Goal: Information Seeking & Learning: Learn about a topic

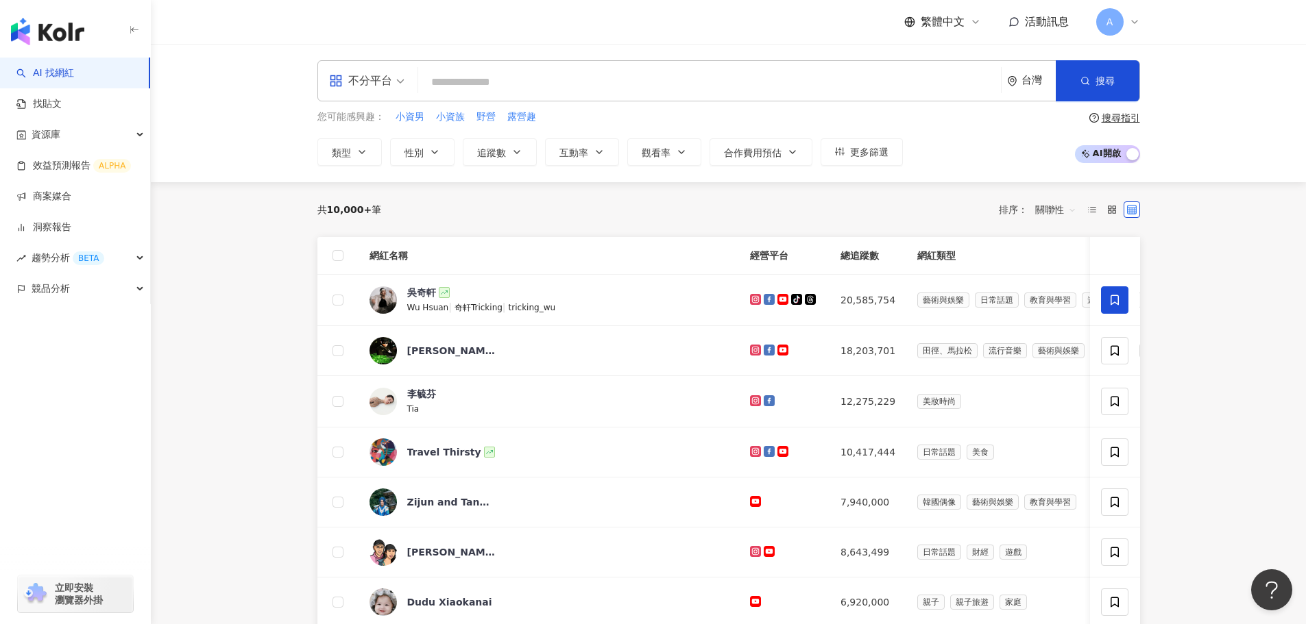
click at [378, 81] on div "不分平台" at bounding box center [360, 81] width 63 height 22
click at [401, 145] on div "Instagram" at bounding box center [370, 144] width 77 height 17
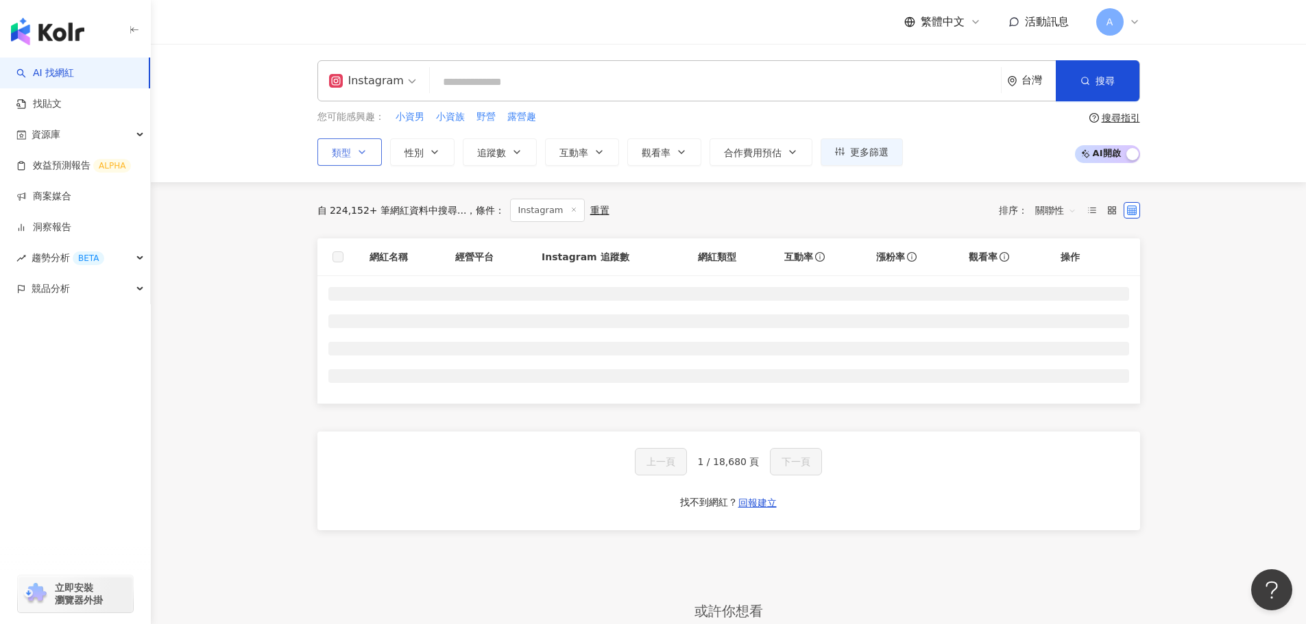
click at [363, 154] on icon "button" at bounding box center [361, 152] width 11 height 11
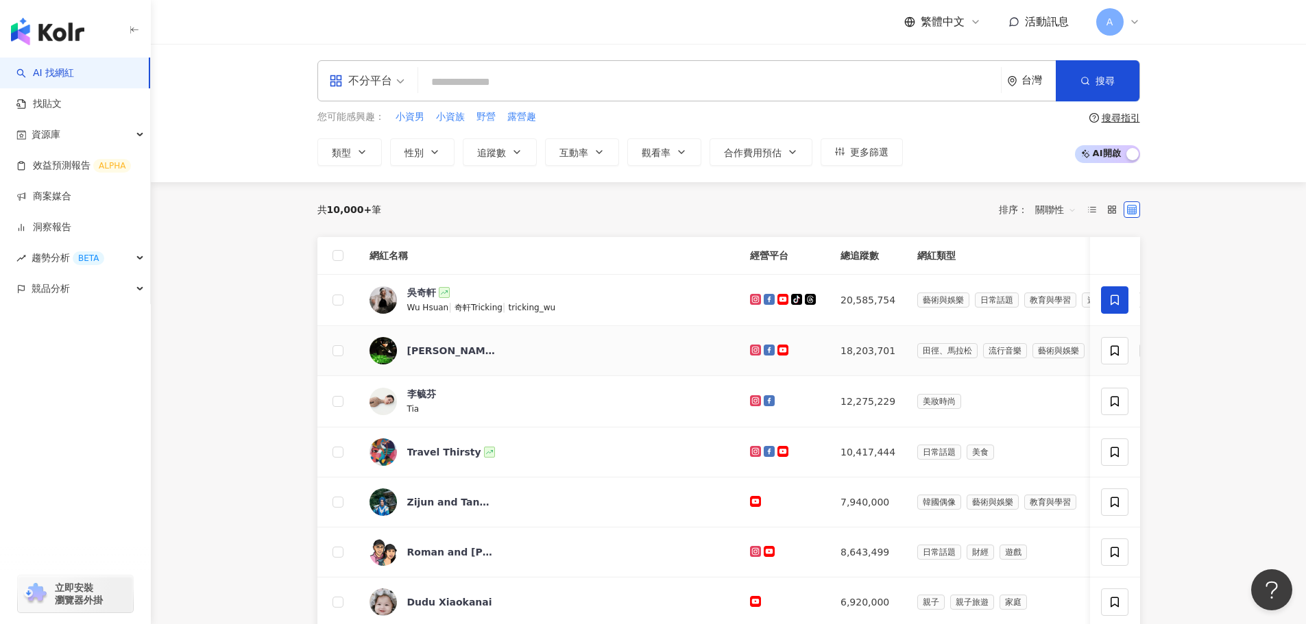
click at [376, 69] on input "search" at bounding box center [366, 72] width 75 height 22
click at [276, 136] on div "all 不分平台 台灣 搜尋 您可能感興趣： 小資男 小資族 野營 露營趣 類型 性別 追蹤數 互動率 觀看率 合作費用預估 更多篩選 搜尋指引 AI 開啟 …" at bounding box center [728, 113] width 1155 height 138
click at [352, 155] on button "類型" at bounding box center [349, 151] width 64 height 27
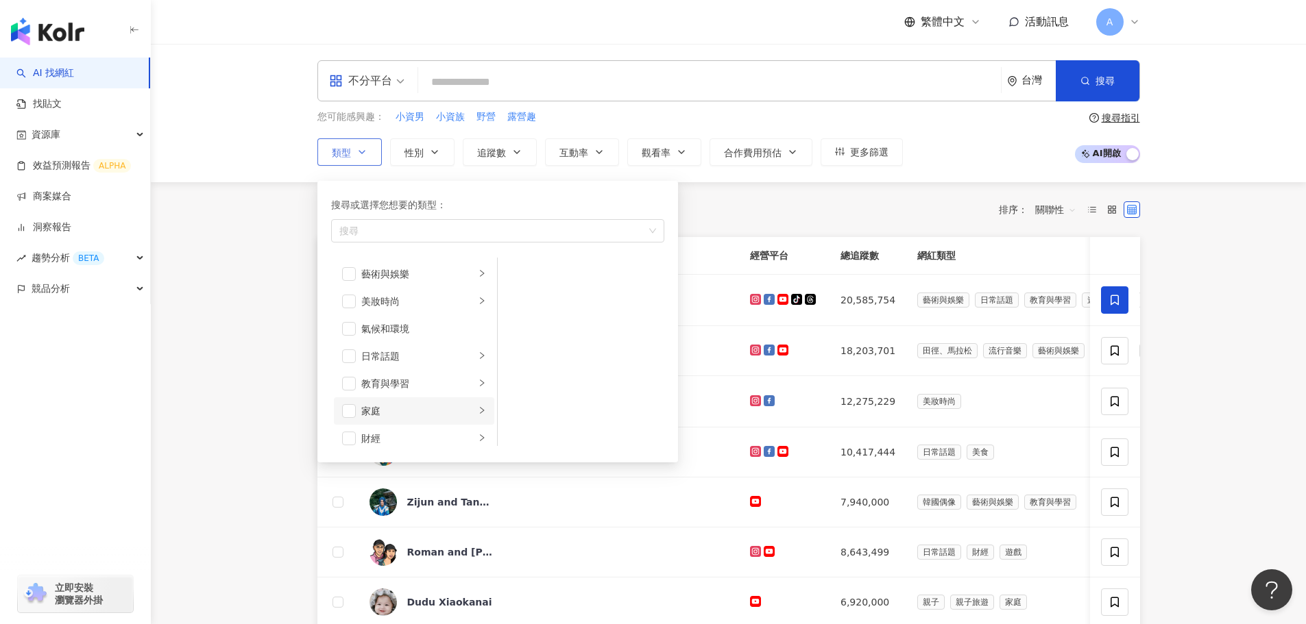
click at [417, 413] on div "家庭" at bounding box center [418, 411] width 114 height 15
click at [520, 303] on span "button" at bounding box center [516, 302] width 14 height 14
click at [487, 147] on span "追蹤數" at bounding box center [491, 152] width 29 height 11
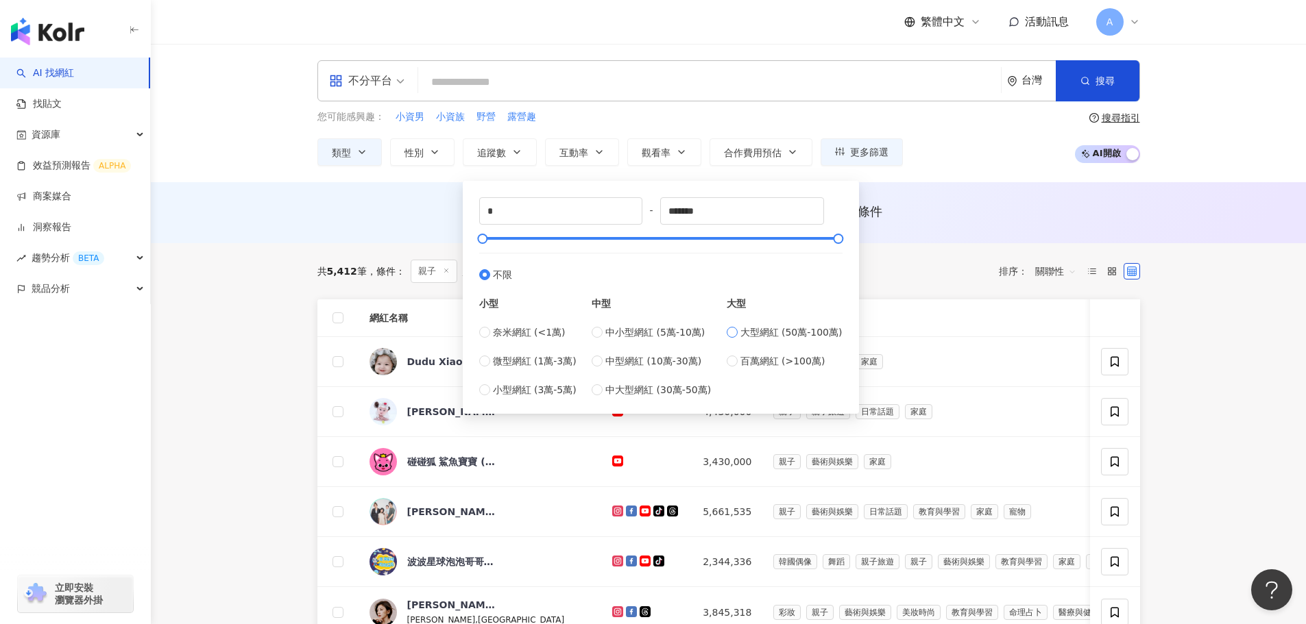
click at [766, 331] on span "大型網紅 (50萬-100萬)" at bounding box center [791, 332] width 102 height 15
type input "******"
click at [1102, 76] on span "搜尋" at bounding box center [1104, 80] width 19 height 11
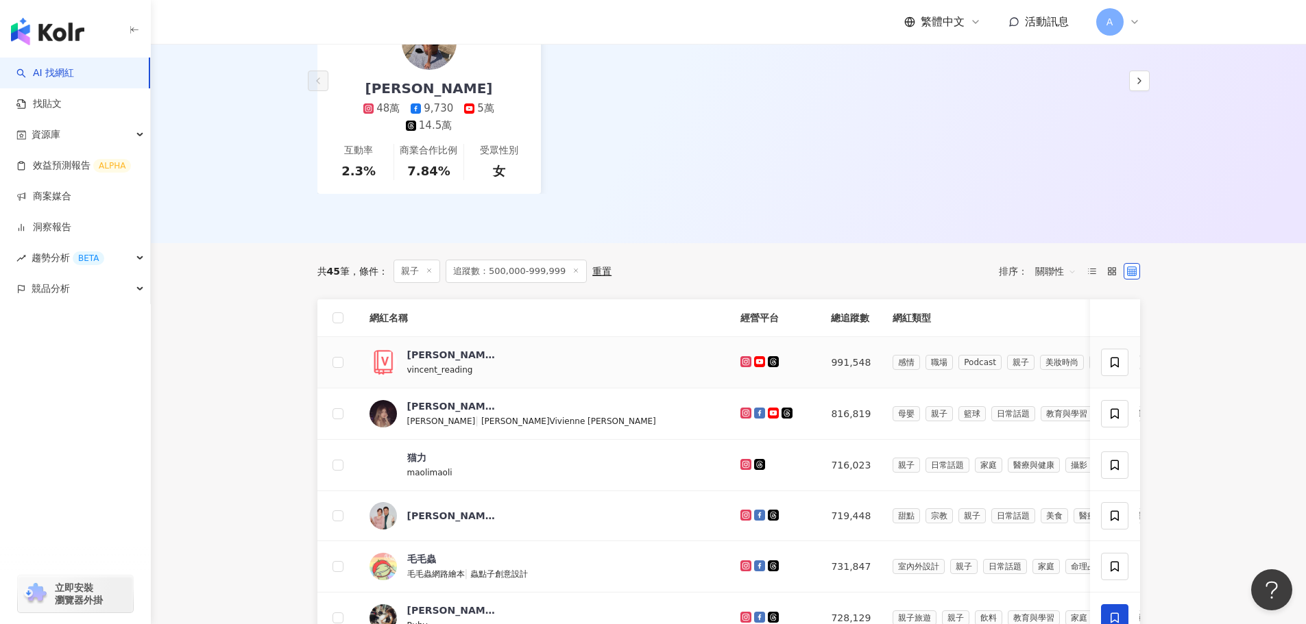
scroll to position [685, 0]
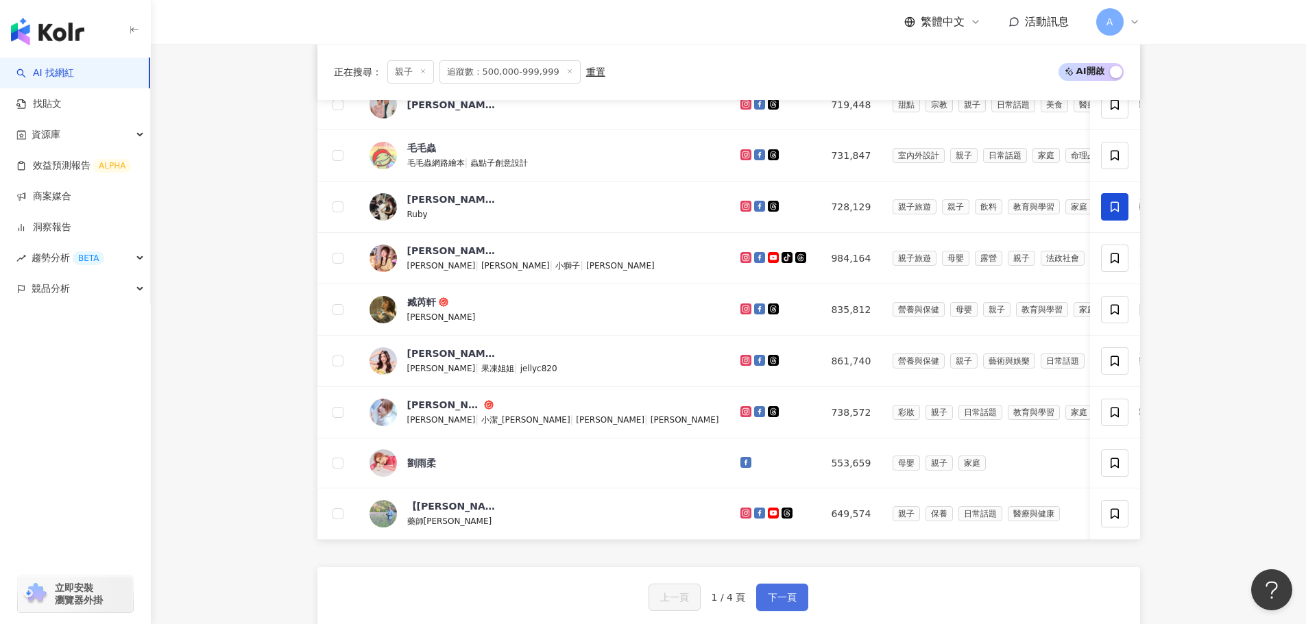
click at [772, 594] on span "下一頁" at bounding box center [782, 597] width 29 height 11
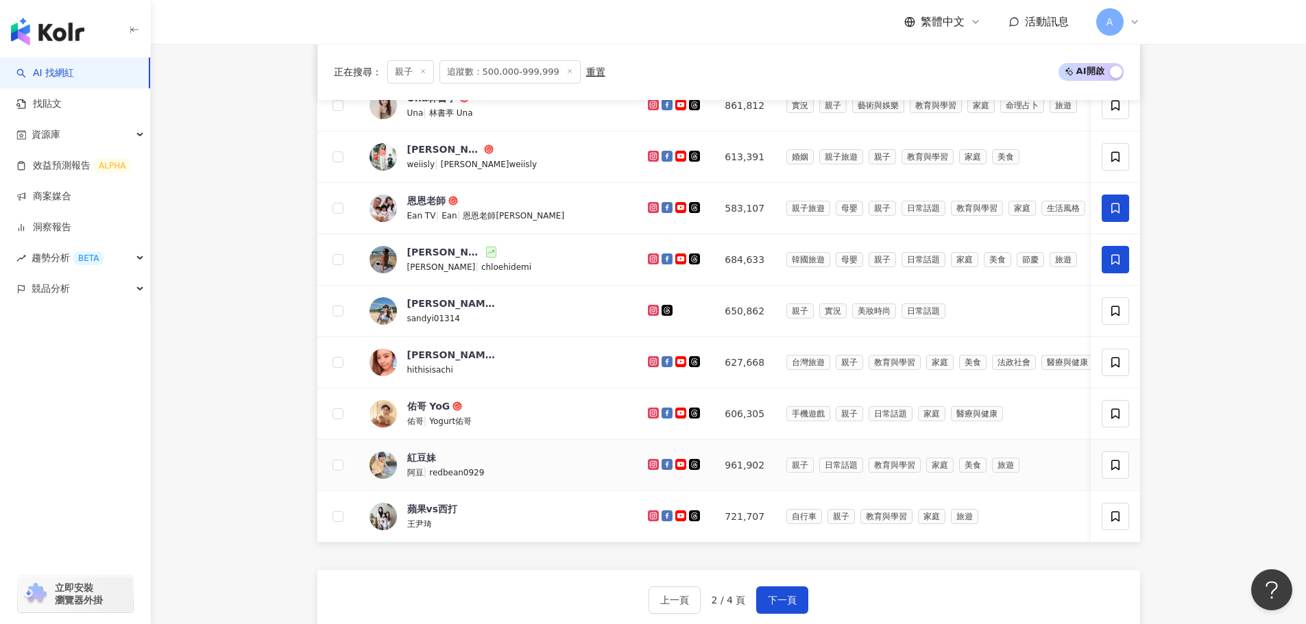
click at [677, 461] on icon at bounding box center [681, 464] width 9 height 6
click at [675, 511] on icon at bounding box center [680, 516] width 11 height 11
click at [675, 408] on icon at bounding box center [680, 413] width 11 height 11
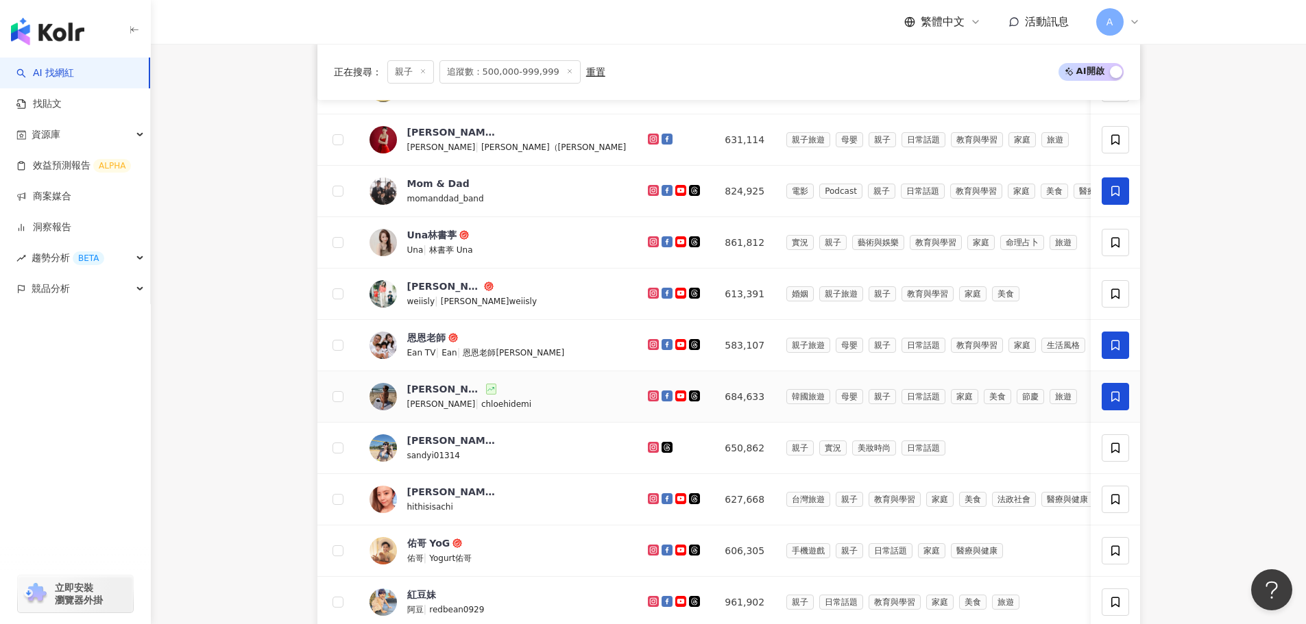
click at [677, 393] on icon at bounding box center [681, 396] width 9 height 6
drag, startPoint x: 570, startPoint y: 325, endPoint x: 551, endPoint y: 236, distance: 91.1
click at [675, 339] on icon at bounding box center [680, 344] width 11 height 11
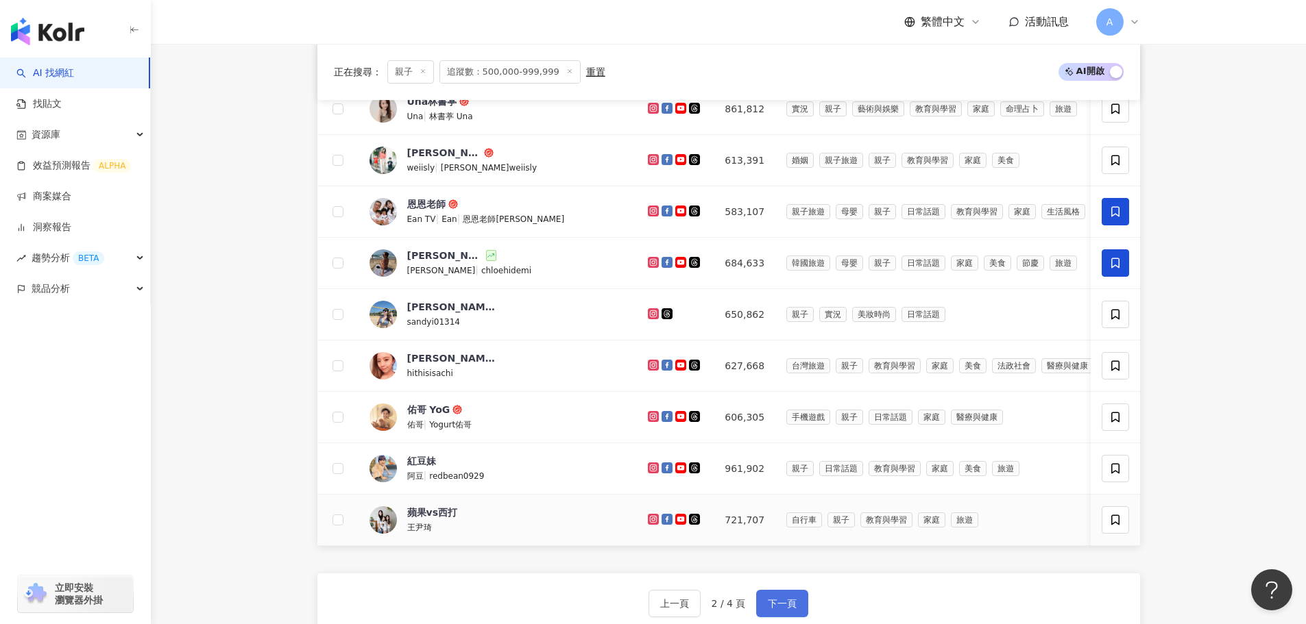
scroll to position [685, 0]
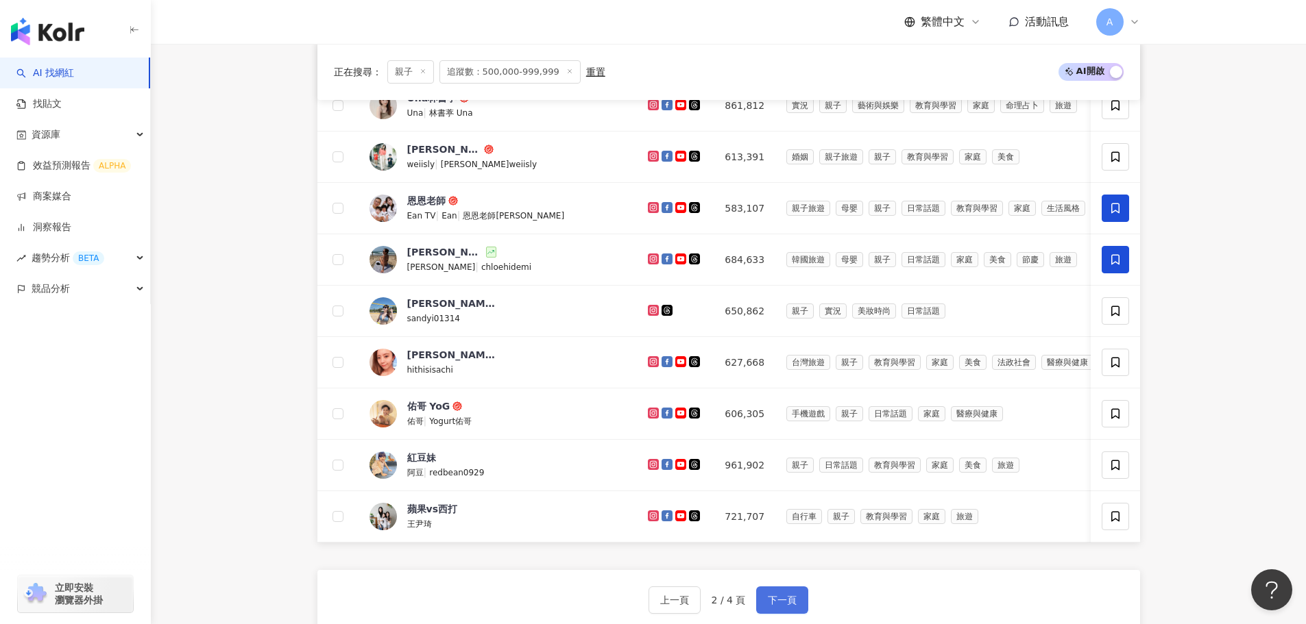
click at [774, 595] on span "下一頁" at bounding box center [782, 600] width 29 height 11
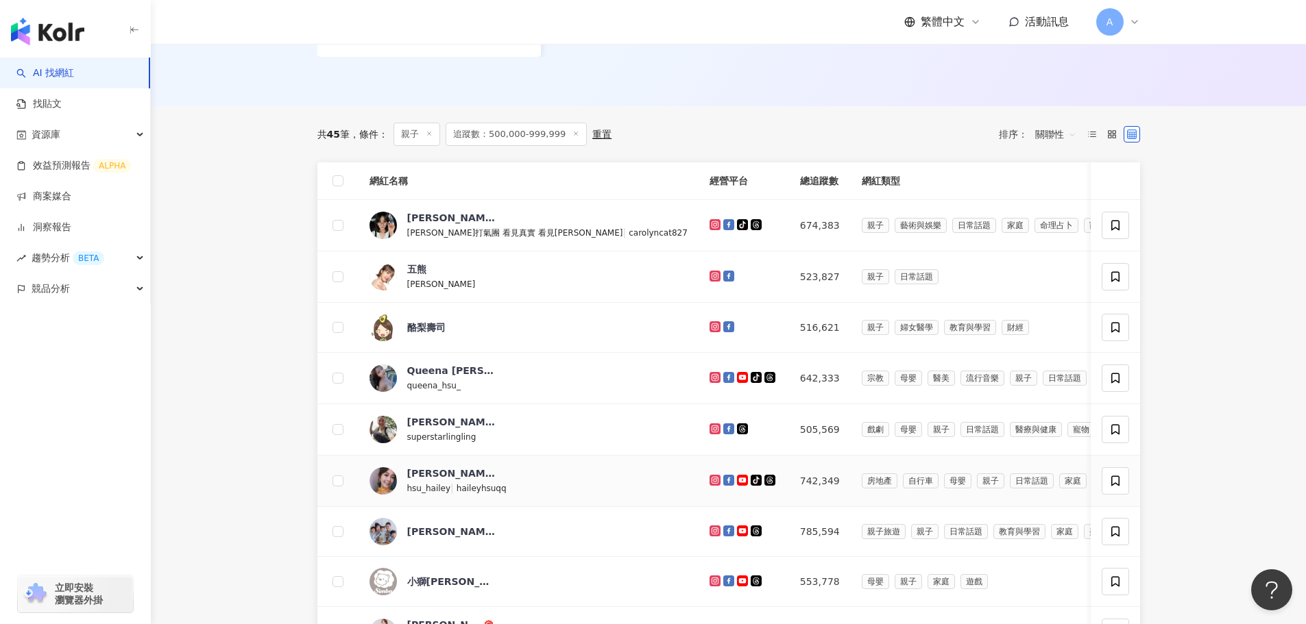
scroll to position [754, 0]
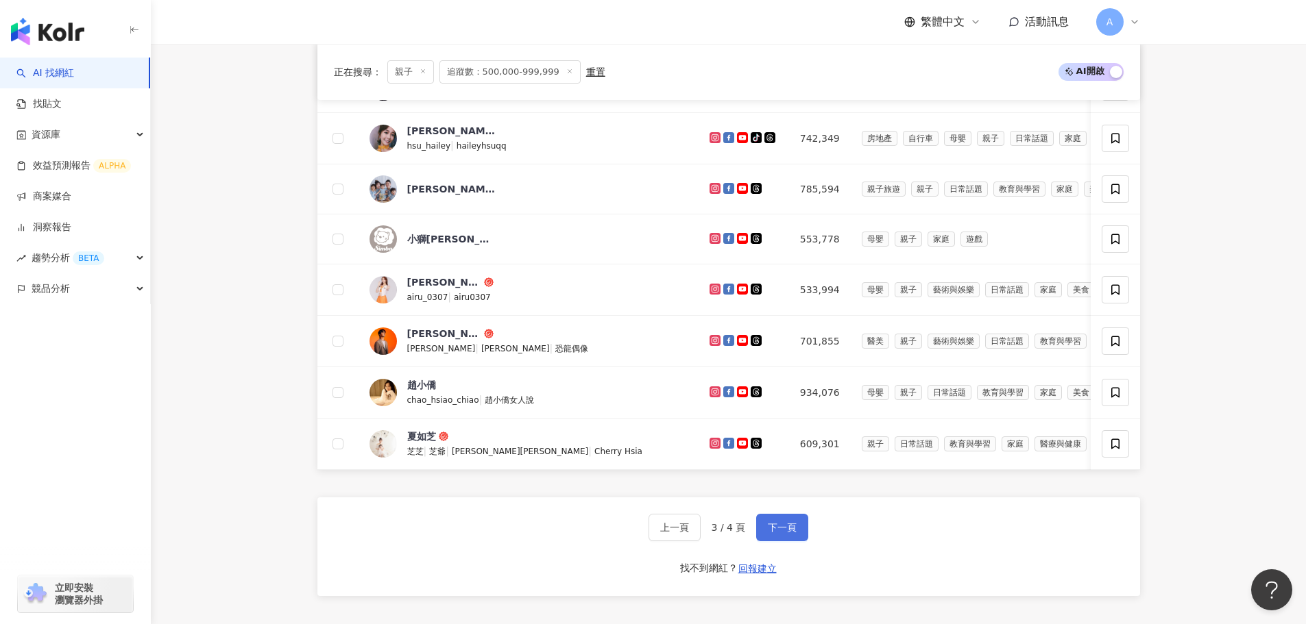
click at [777, 522] on span "下一頁" at bounding box center [782, 527] width 29 height 11
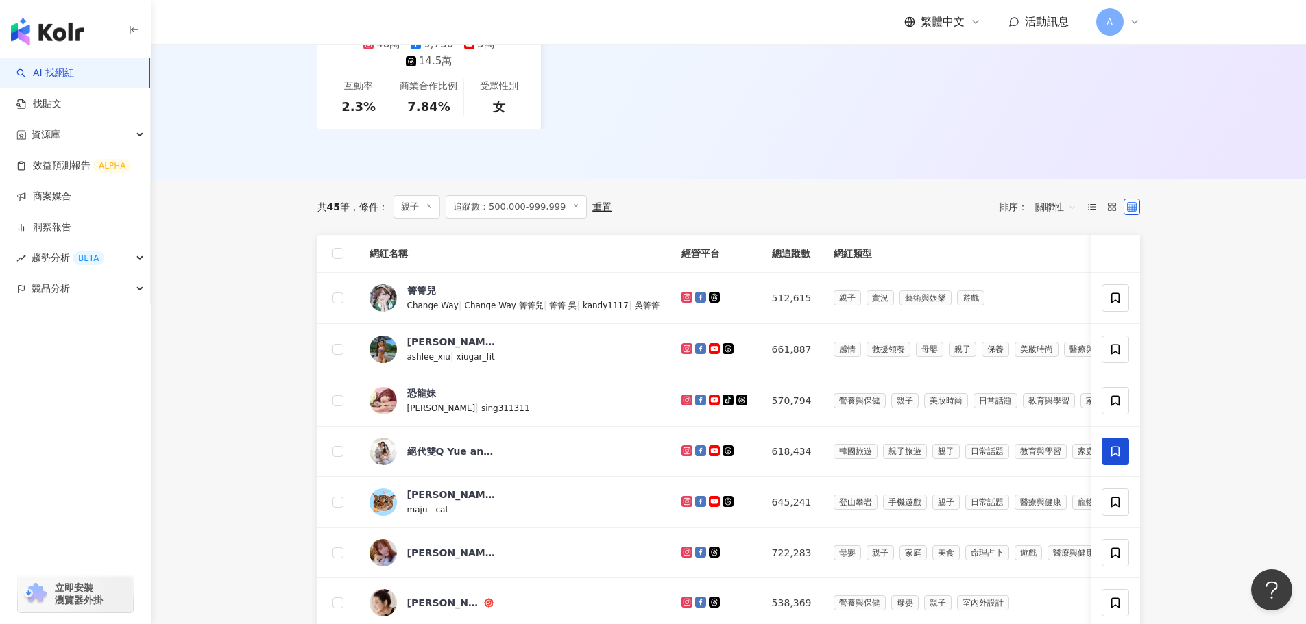
scroll to position [343, 0]
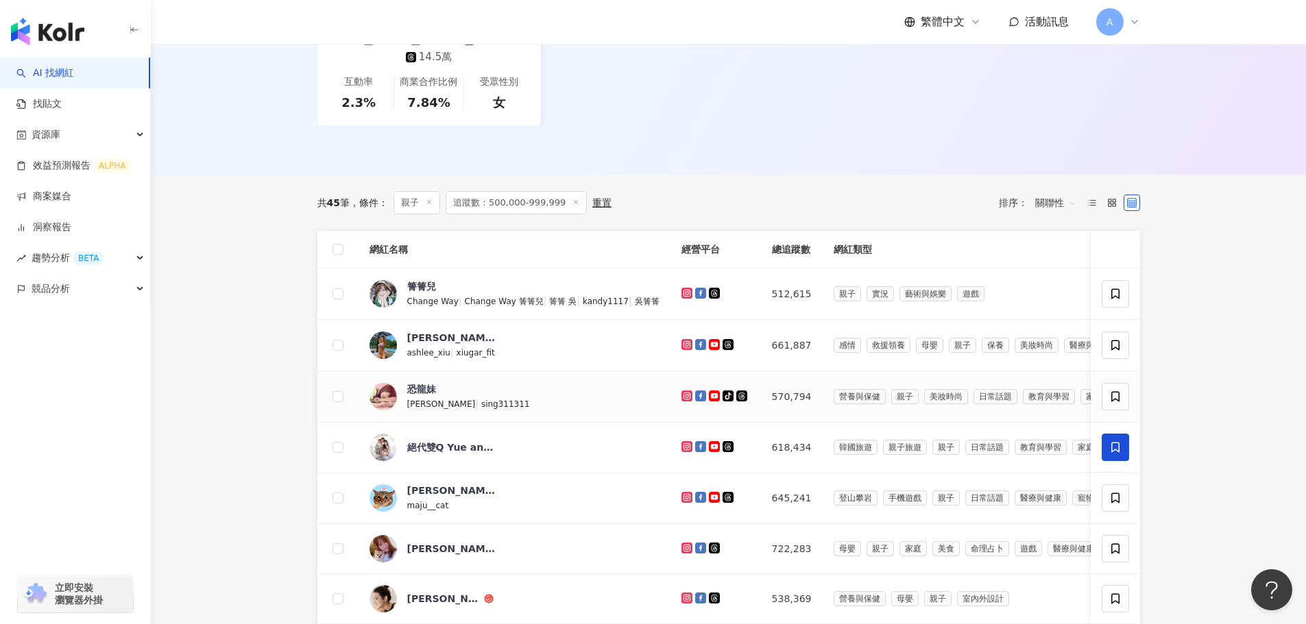
drag, startPoint x: 705, startPoint y: 381, endPoint x: 684, endPoint y: 342, distance: 44.1
click at [709, 393] on icon at bounding box center [713, 396] width 9 height 6
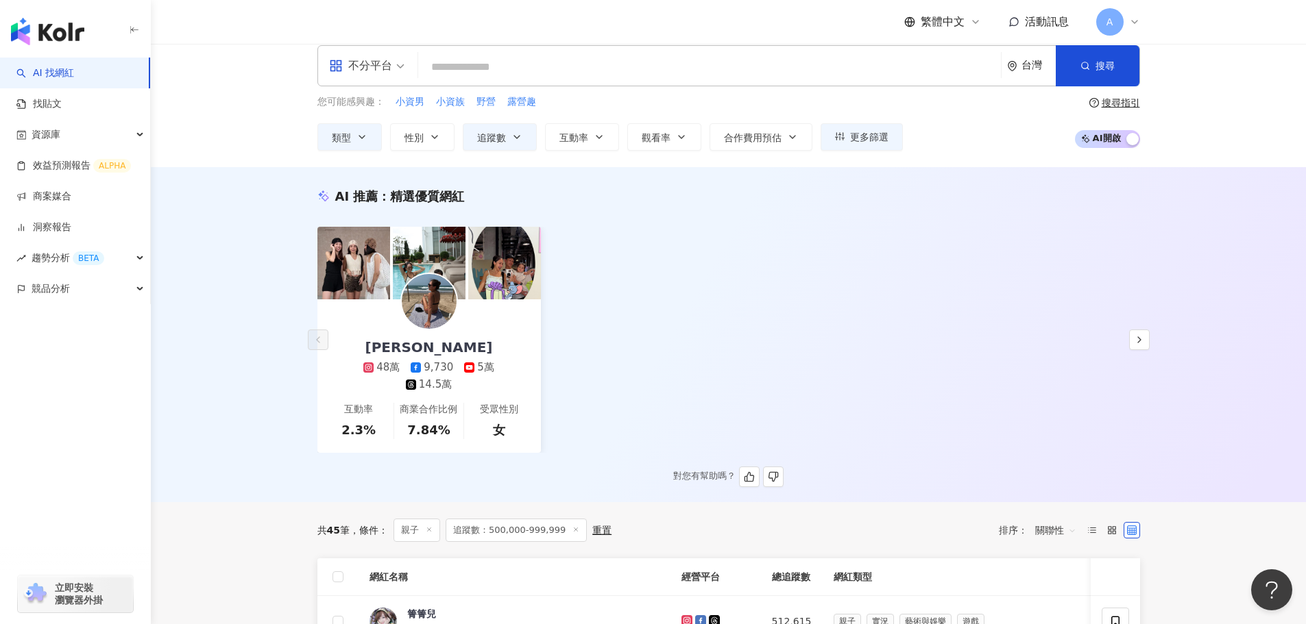
scroll to position [0, 0]
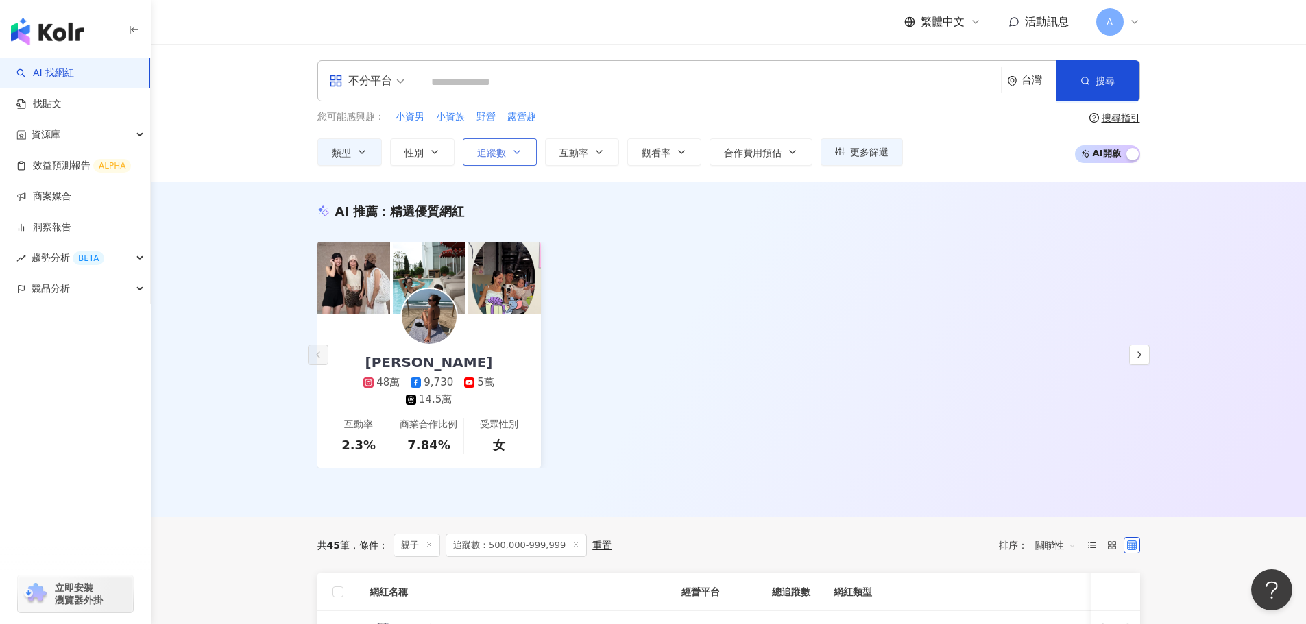
click at [520, 151] on icon "button" at bounding box center [516, 152] width 5 height 3
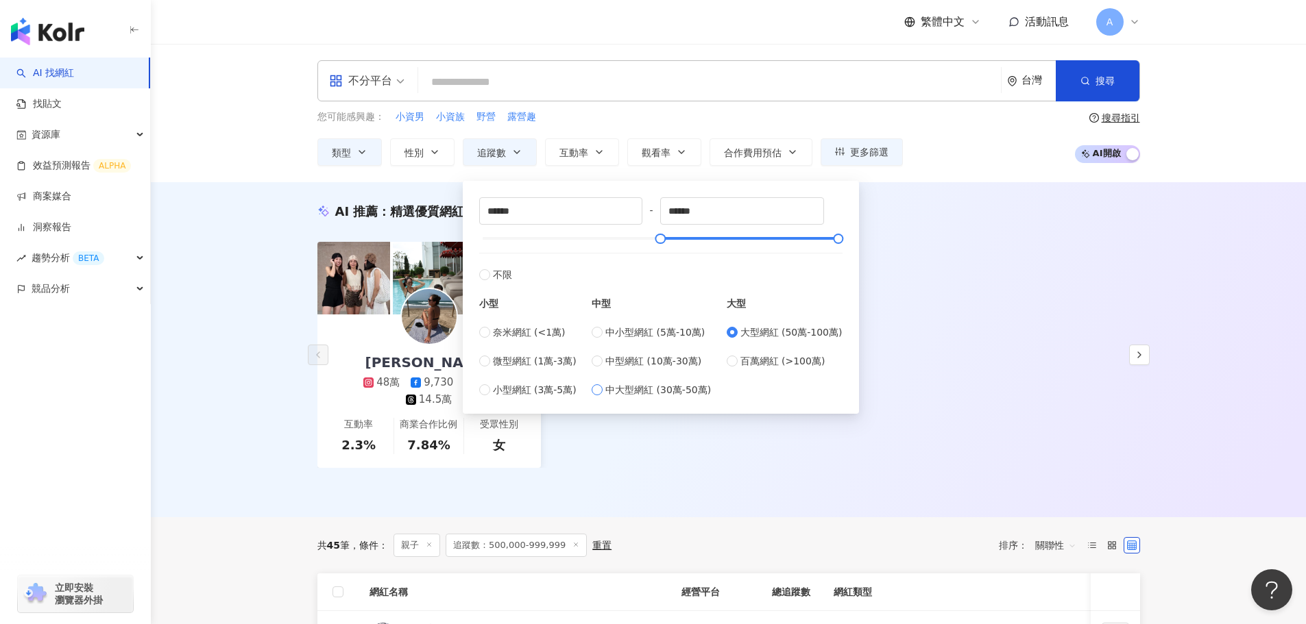
click at [626, 391] on span "中大型網紅 (30萬-50萬)" at bounding box center [658, 389] width 106 height 15
type input "******"
click at [927, 293] on div "中川秀美 48萬 9,730 5萬 14.5萬 互動率 2.3% 商業合作比例 7.84% 受眾性別 女" at bounding box center [728, 355] width 823 height 226
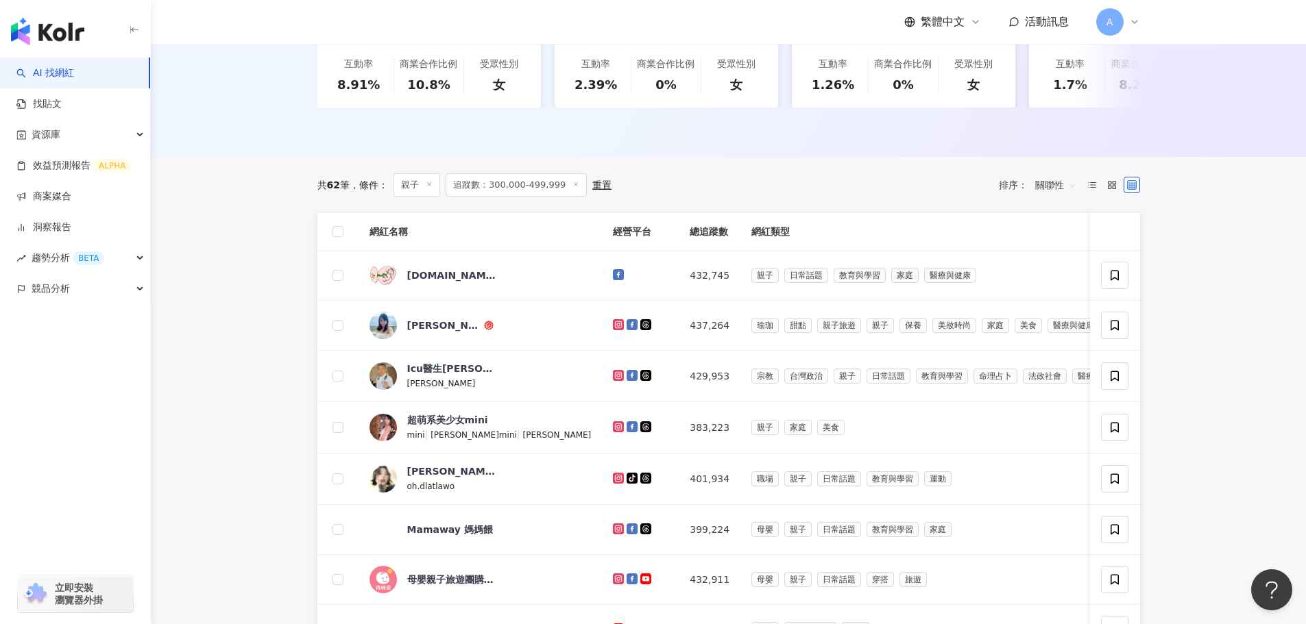
scroll to position [480, 0]
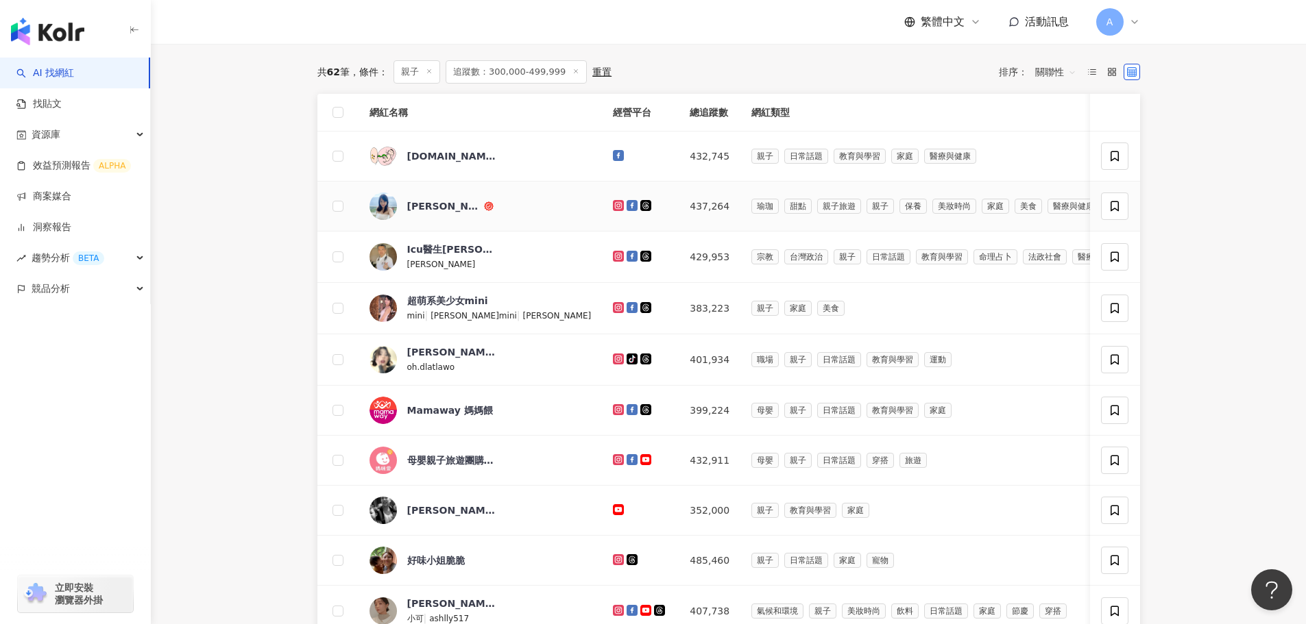
click at [618, 206] on icon at bounding box center [619, 205] width 2 height 2
click at [613, 313] on icon at bounding box center [618, 307] width 11 height 11
drag, startPoint x: 528, startPoint y: 268, endPoint x: 515, endPoint y: 247, distance: 25.3
click at [613, 262] on icon at bounding box center [618, 256] width 11 height 11
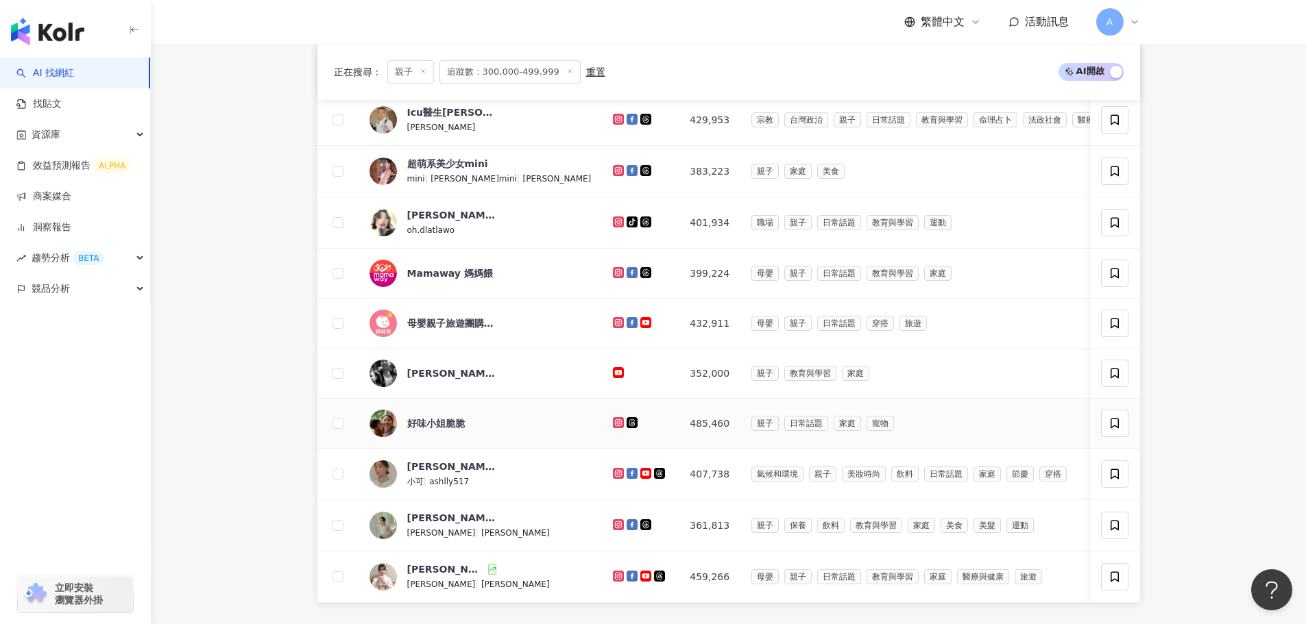
click at [616, 425] on icon at bounding box center [618, 421] width 5 height 5
click at [614, 478] on icon at bounding box center [618, 474] width 9 height 8
click at [618, 526] on icon at bounding box center [619, 525] width 2 height 2
click at [616, 578] on icon at bounding box center [618, 575] width 5 height 5
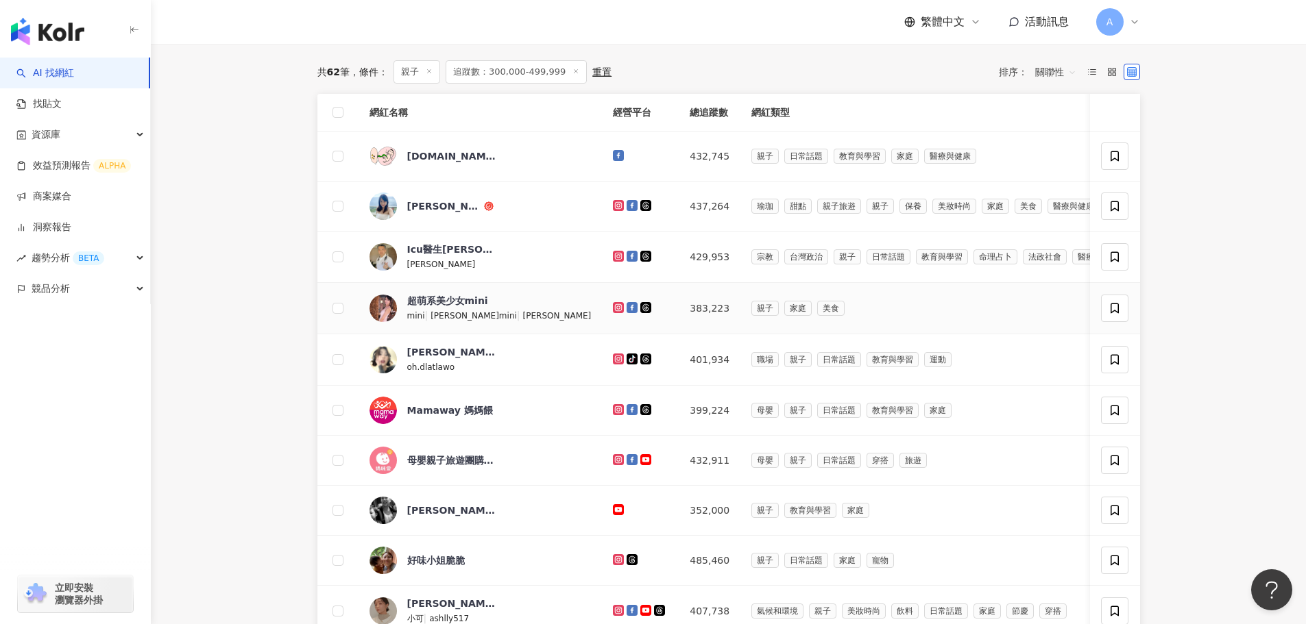
scroll to position [823, 0]
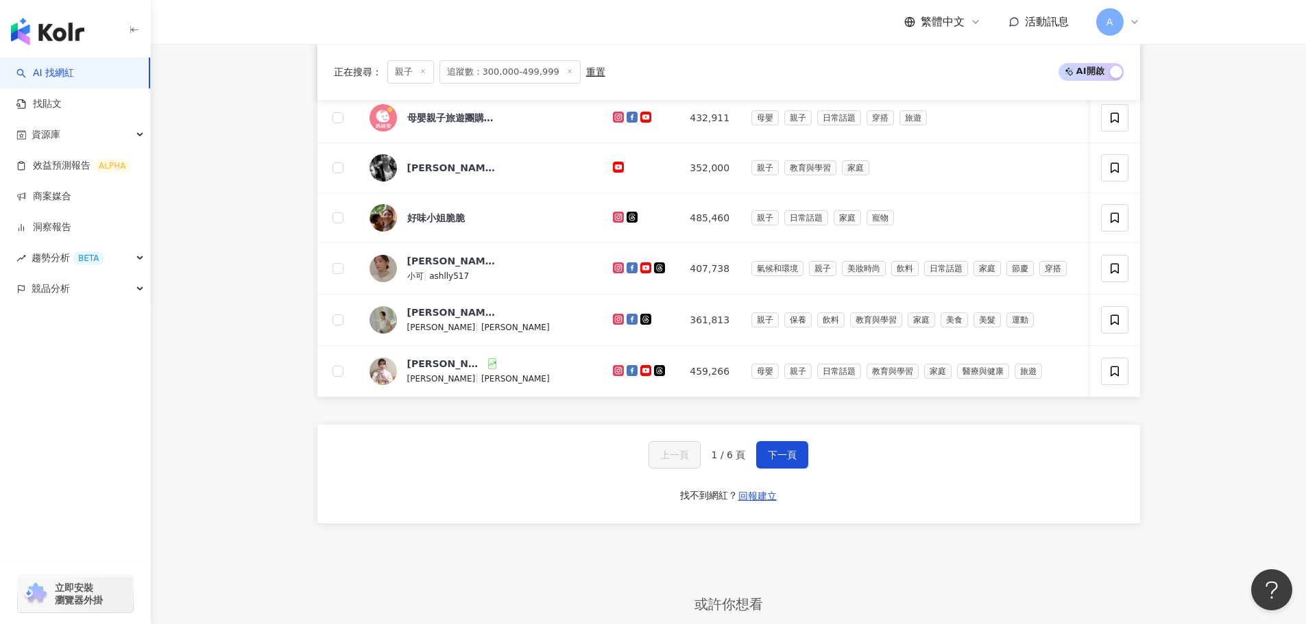
click at [781, 458] on div "上一頁 1 / 6 頁 下一頁 找不到網紅？ 回報建立" at bounding box center [728, 474] width 823 height 99
click at [779, 461] on span "下一頁" at bounding box center [782, 455] width 29 height 11
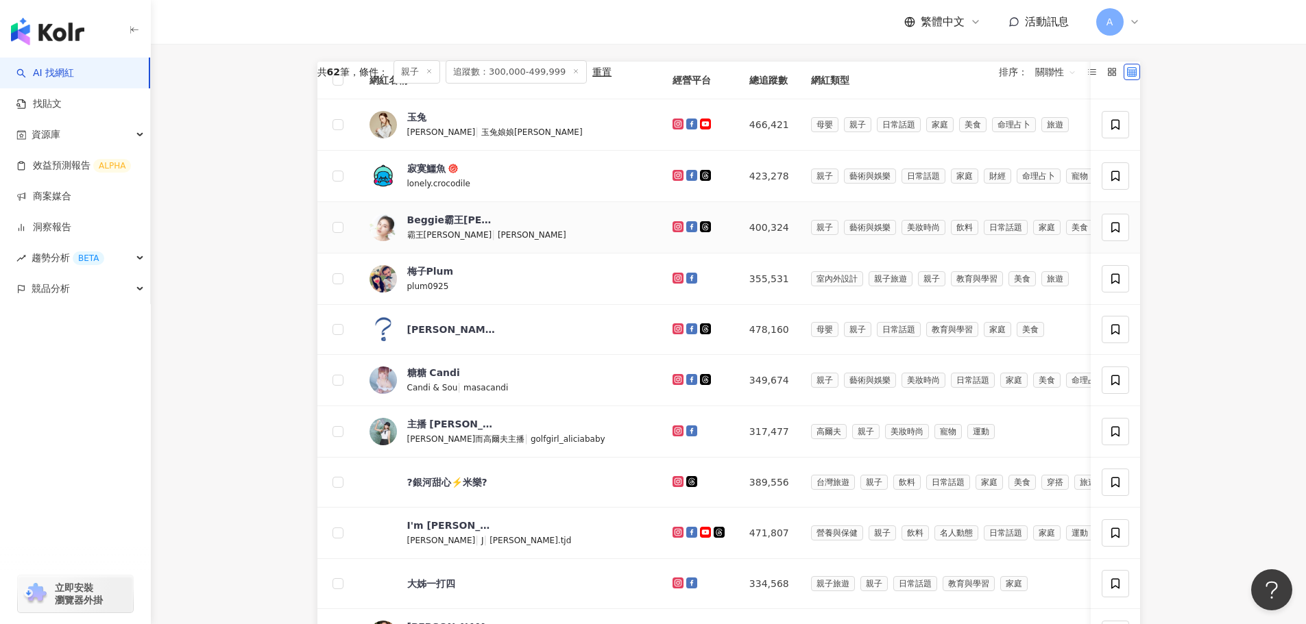
scroll to position [480, 0]
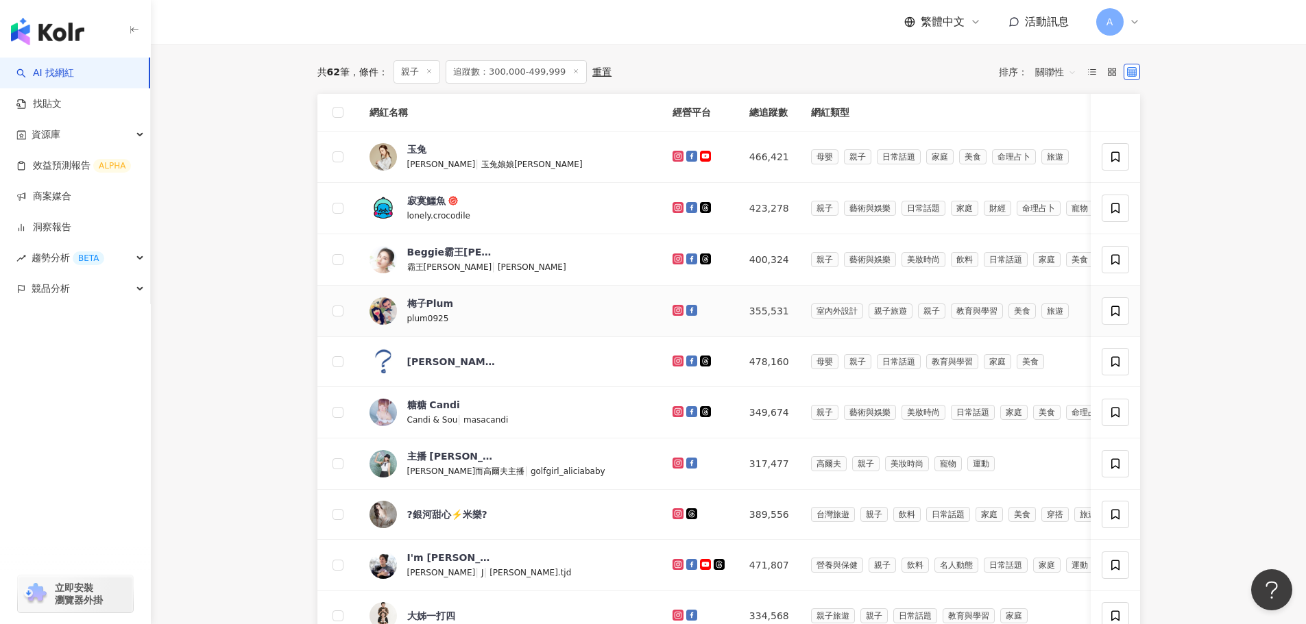
click at [674, 315] on icon at bounding box center [678, 310] width 9 height 8
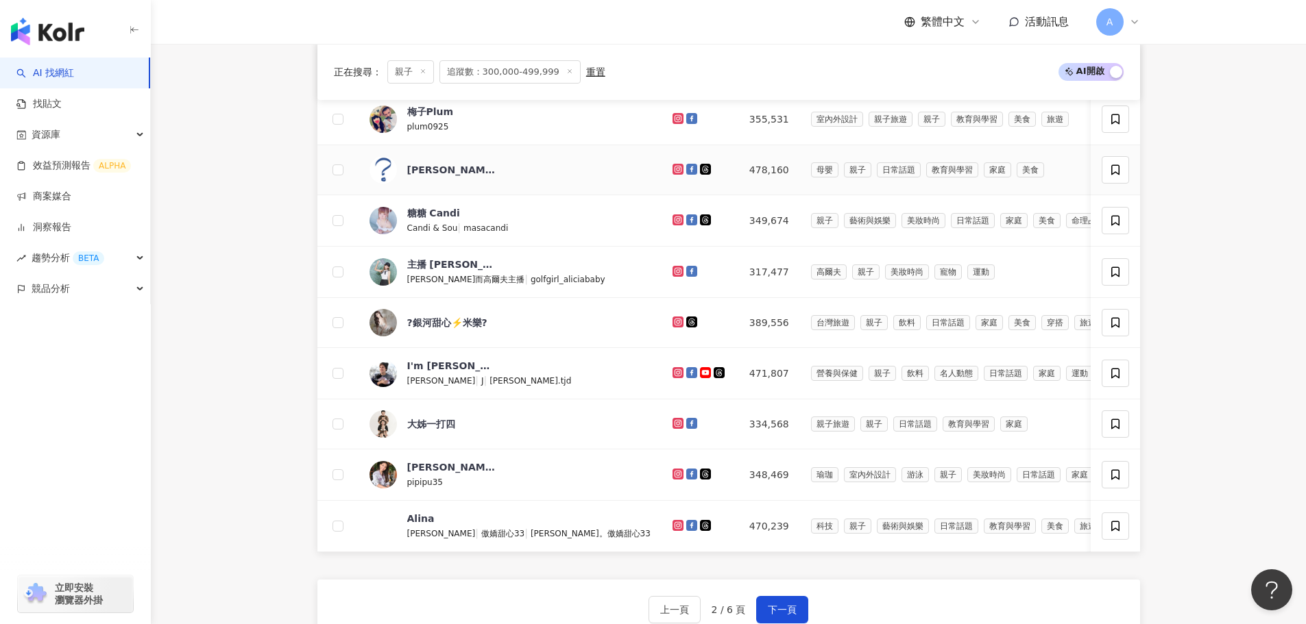
scroll to position [754, 0]
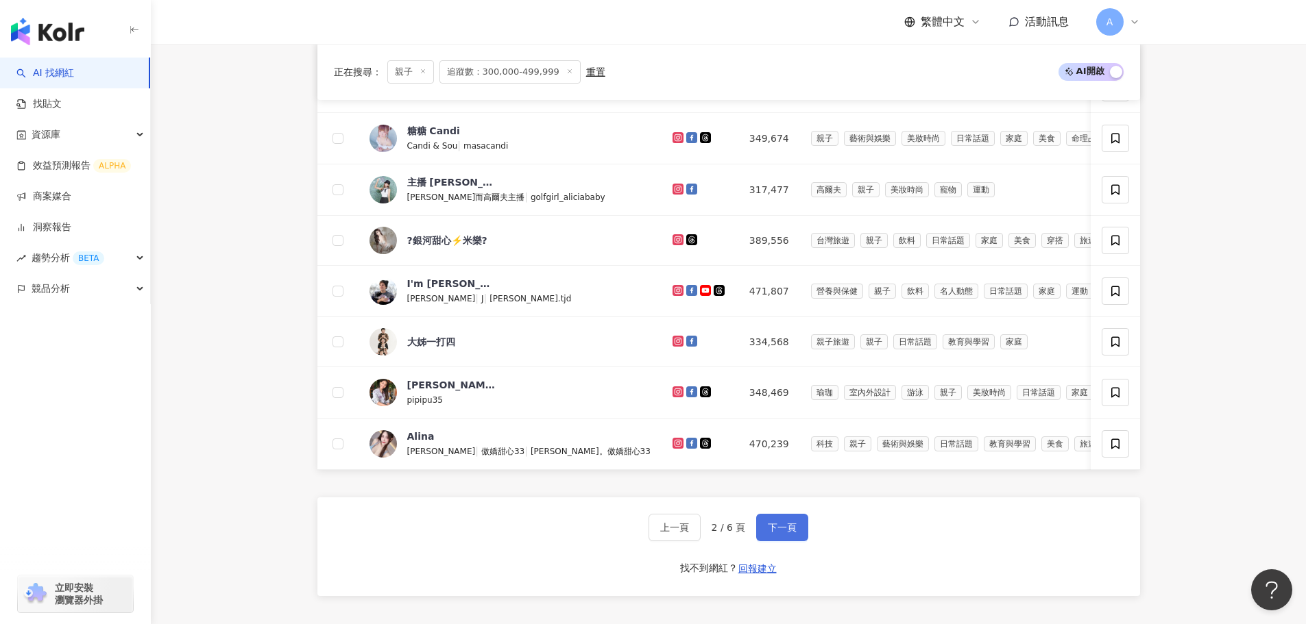
click at [771, 533] on span "下一頁" at bounding box center [782, 527] width 29 height 11
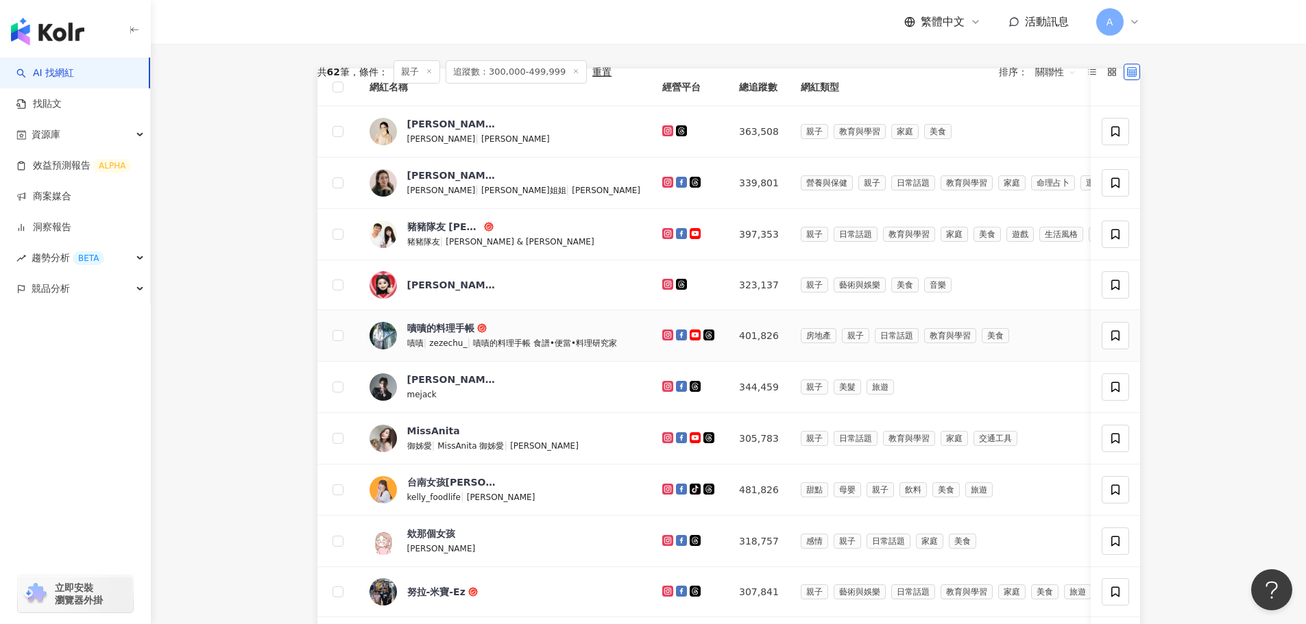
scroll to position [480, 0]
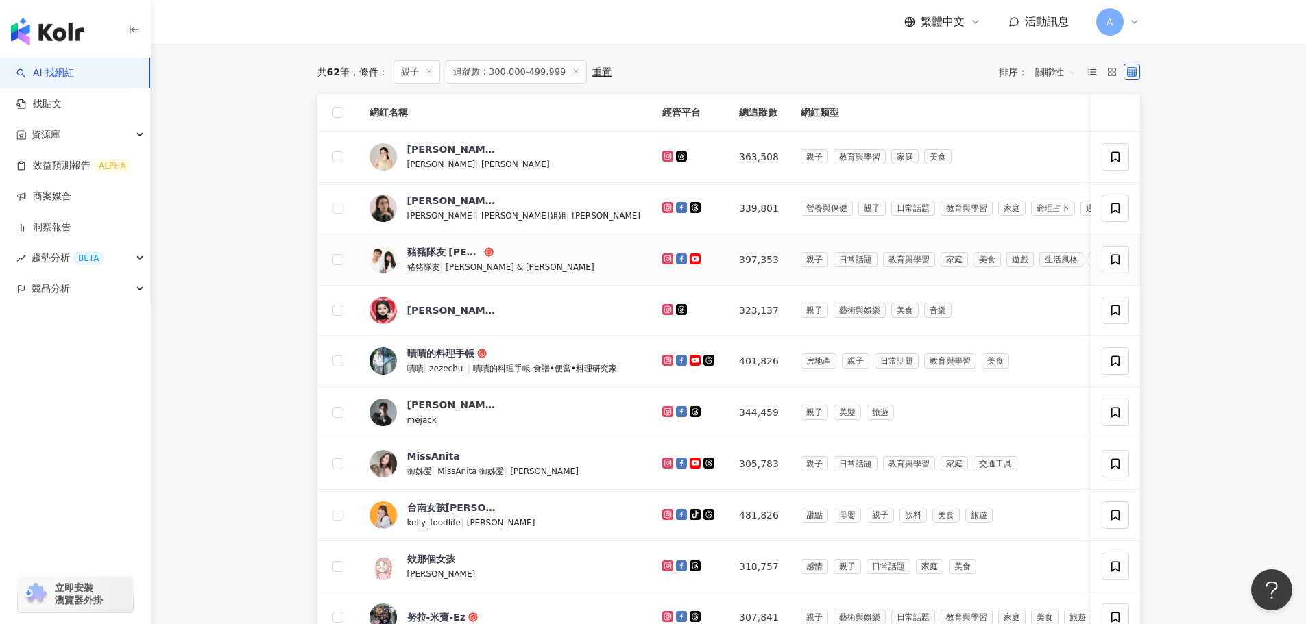
click at [690, 262] on icon at bounding box center [694, 259] width 9 height 6
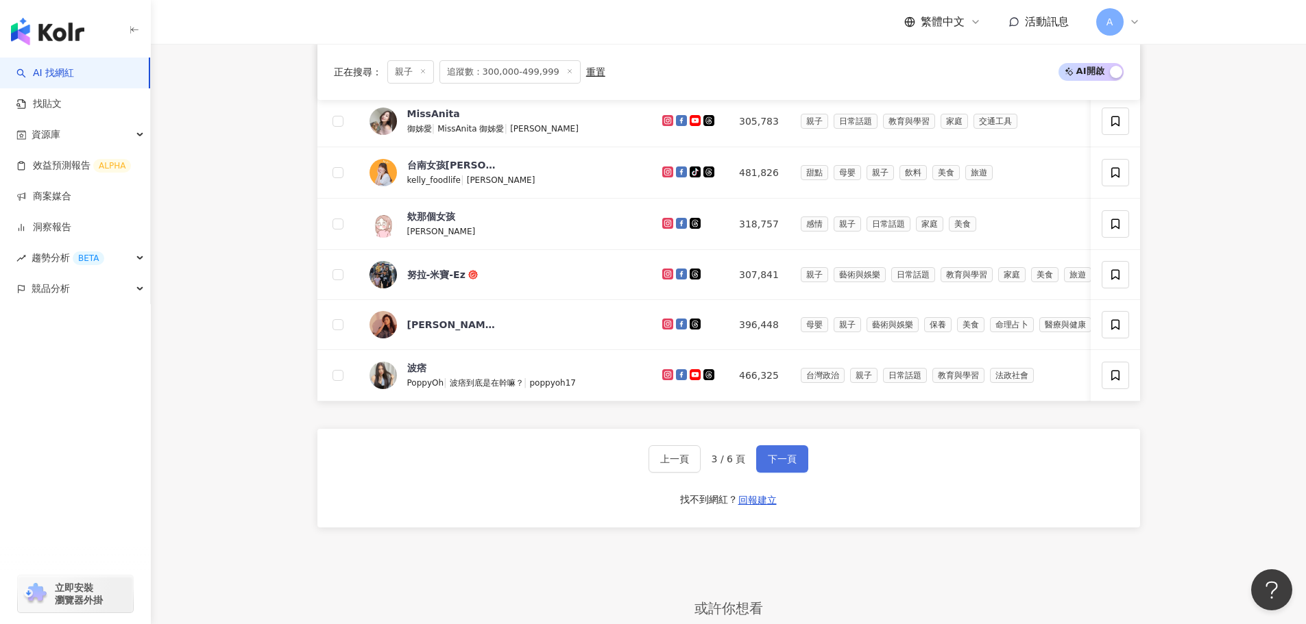
click at [786, 465] on span "下一頁" at bounding box center [782, 459] width 29 height 11
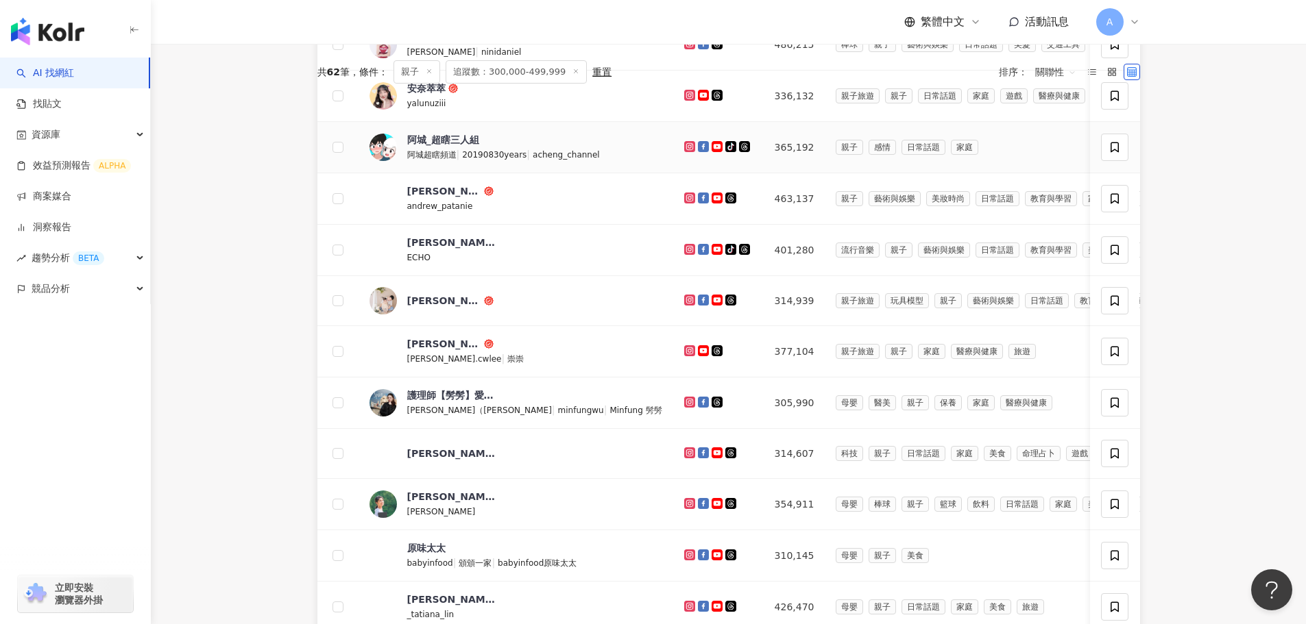
scroll to position [685, 0]
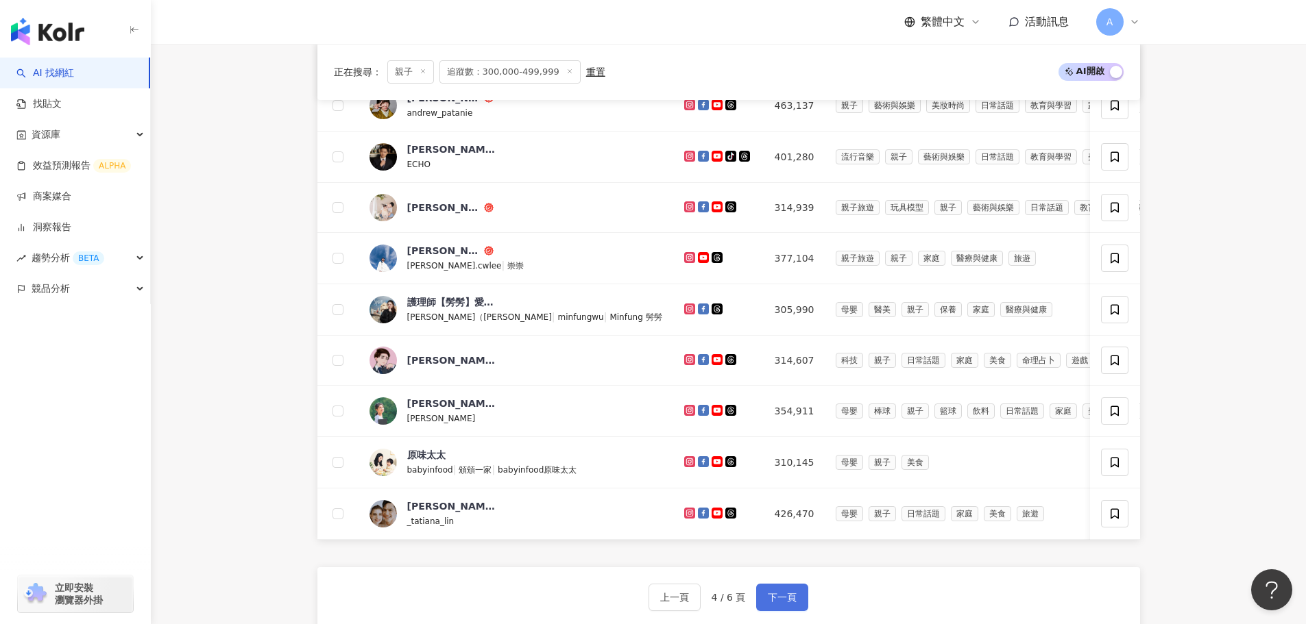
click at [779, 603] on span "下一頁" at bounding box center [782, 597] width 29 height 11
